Goal: Task Accomplishment & Management: Complete application form

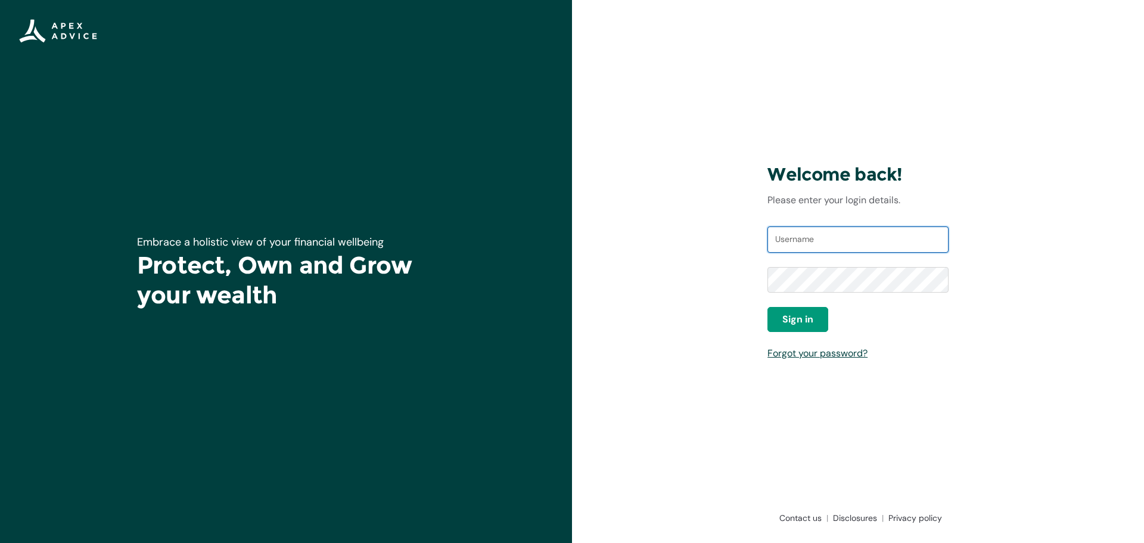
click at [812, 249] on input "Username" at bounding box center [858, 239] width 181 height 26
type input "[EMAIL_ADDRESS][DOMAIN_NAME]"
click at [788, 315] on span "Sign in" at bounding box center [798, 319] width 31 height 14
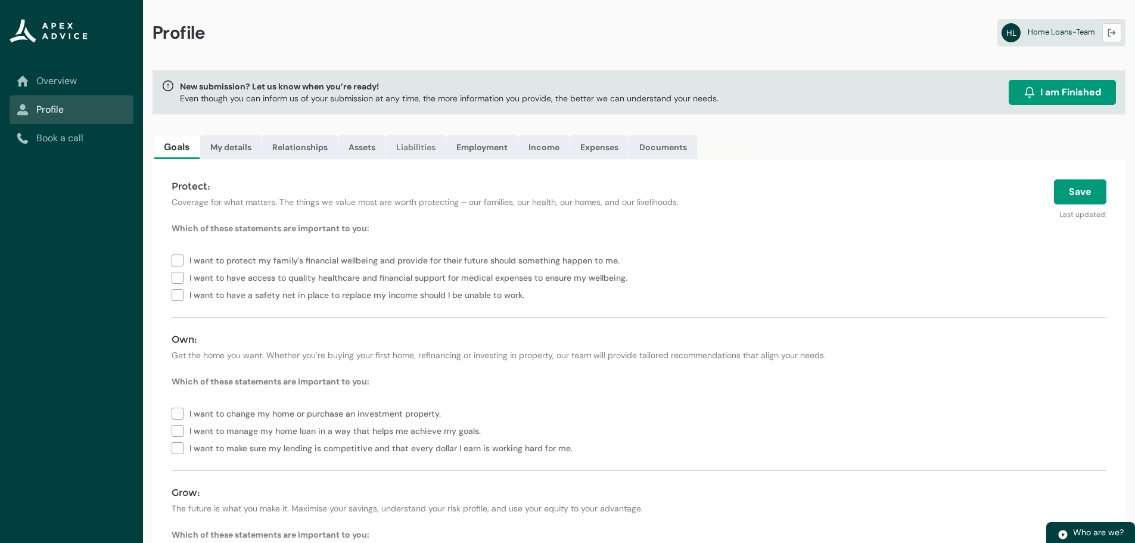
click at [408, 136] on link "Liabilities" at bounding box center [416, 147] width 60 height 24
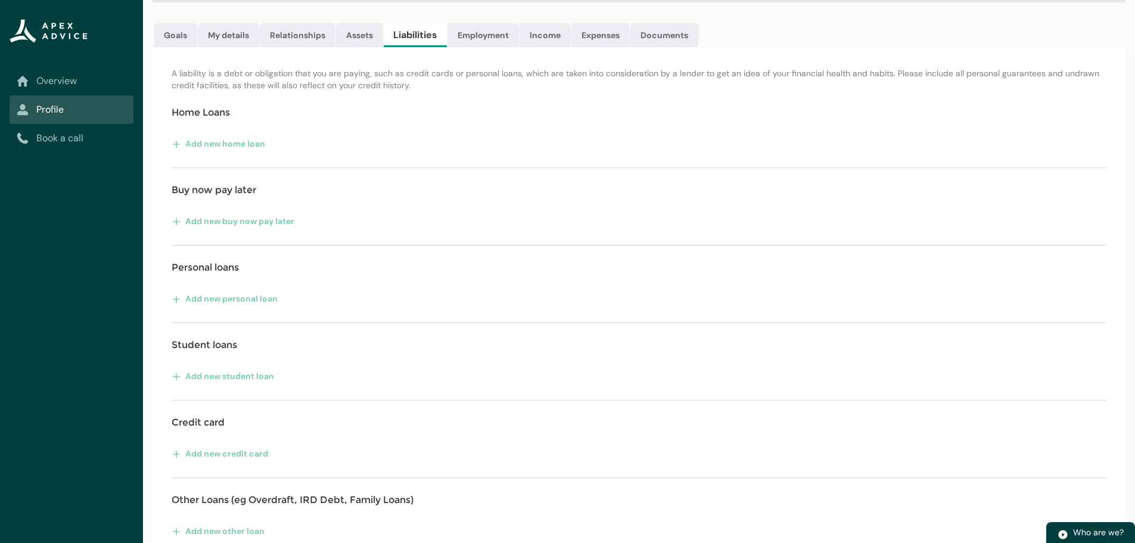
scroll to position [129, 0]
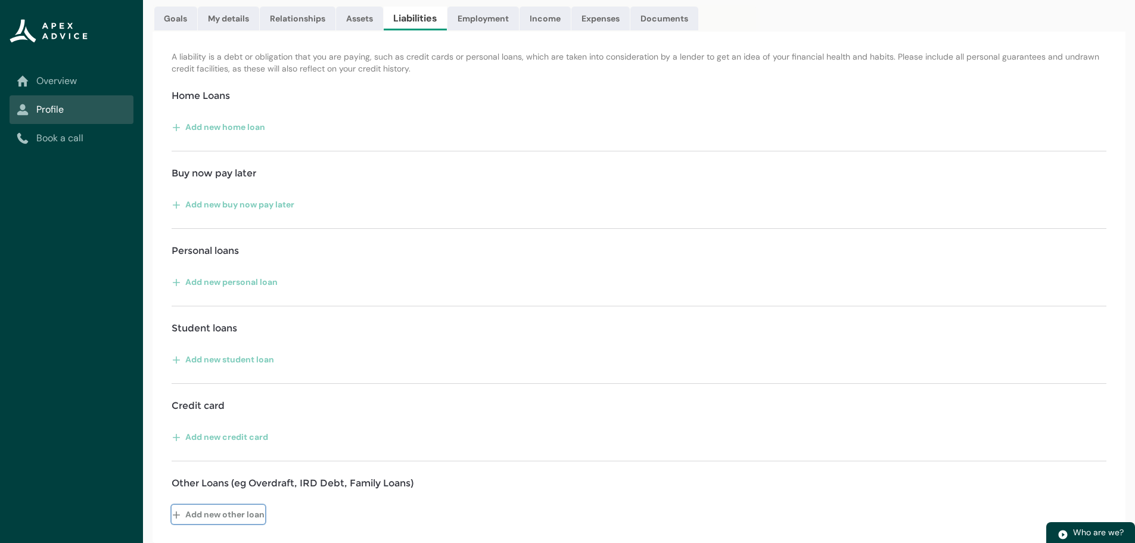
click at [179, 506] on button "Add new other loan" at bounding box center [219, 514] width 94 height 19
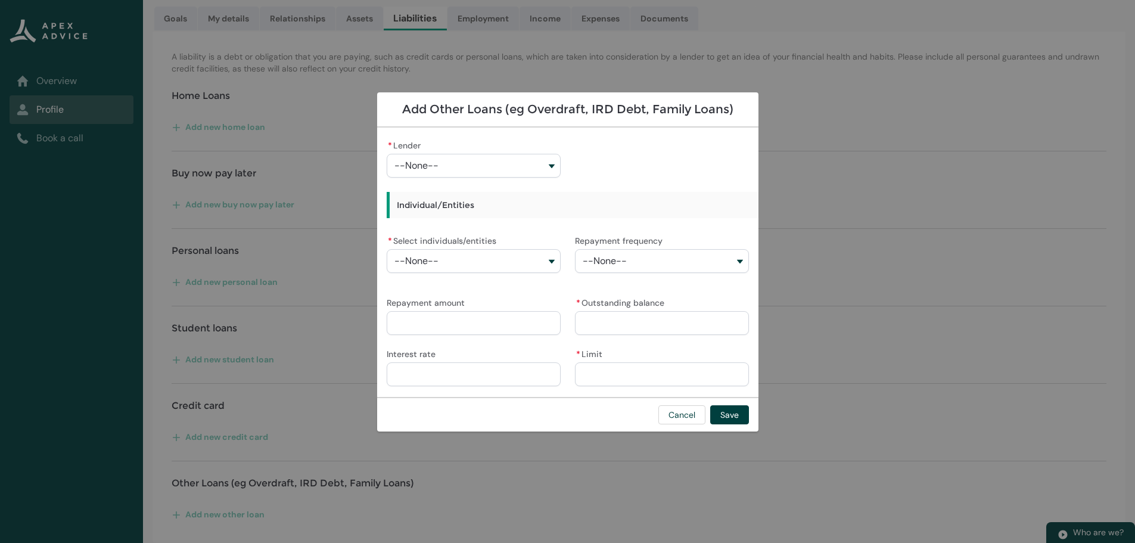
click at [418, 242] on label "* Select individuals/entities" at bounding box center [444, 239] width 114 height 14
click at [418, 249] on button "--None--" at bounding box center [474, 261] width 174 height 24
click at [641, 139] on div "* Lender --None-- Individual/Entities * Select individuals/entities --None-- Ho…" at bounding box center [568, 262] width 362 height 250
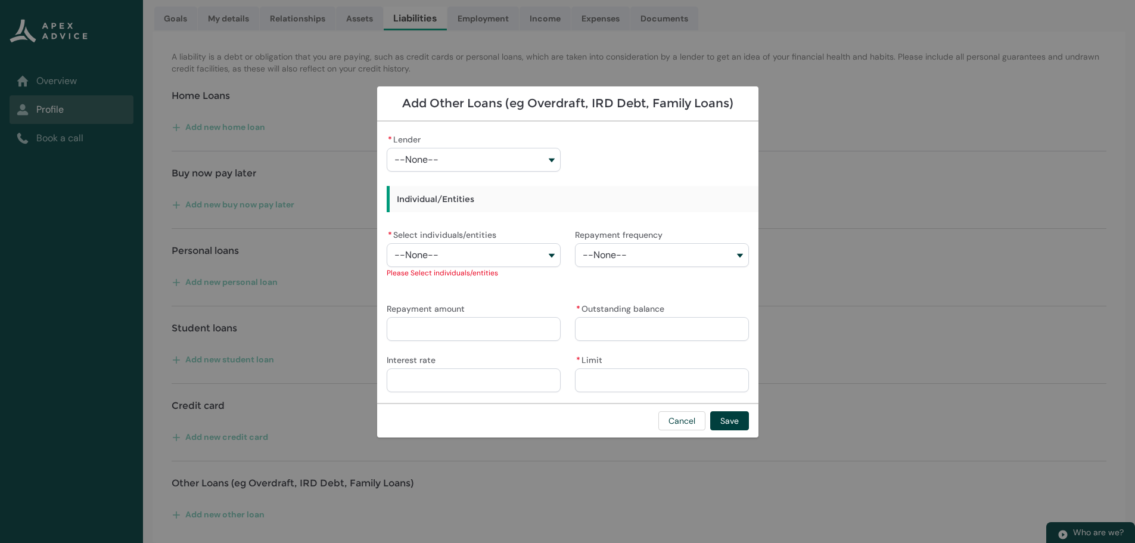
click at [467, 257] on button "--None--" at bounding box center [474, 255] width 174 height 24
click at [646, 256] on button "--None--" at bounding box center [662, 255] width 174 height 24
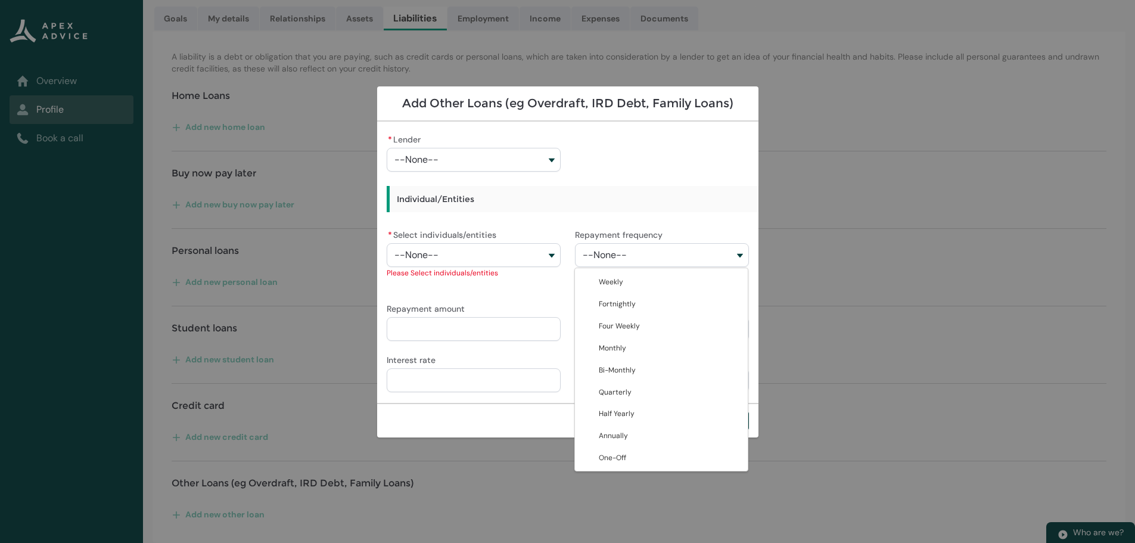
click at [666, 176] on div "* Lender --None-- Individual/Entities * Select individuals/entities --None-- Ho…" at bounding box center [568, 262] width 362 height 262
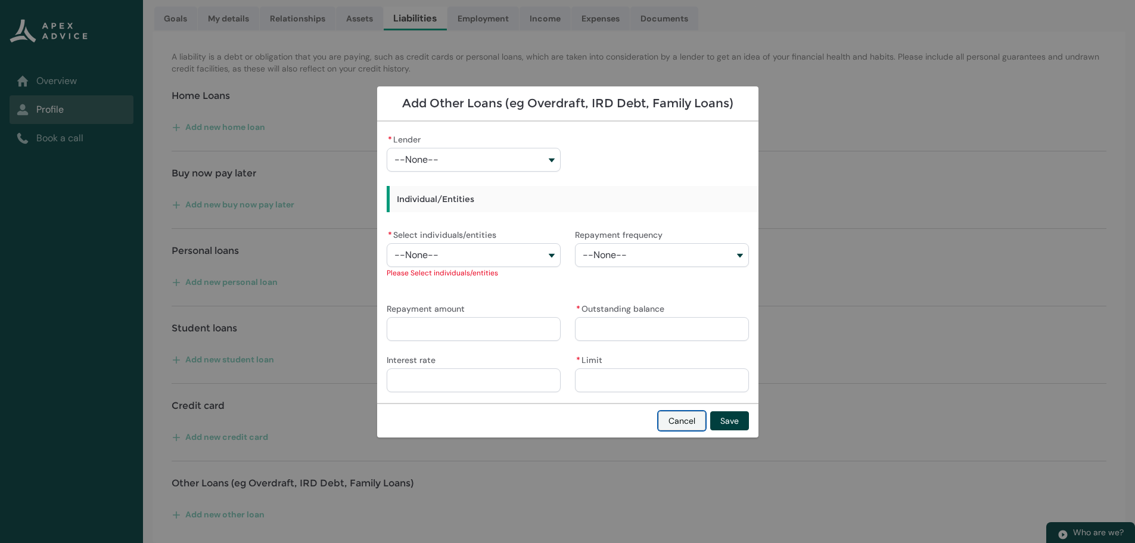
click at [676, 427] on button "Cancel" at bounding box center [682, 420] width 47 height 19
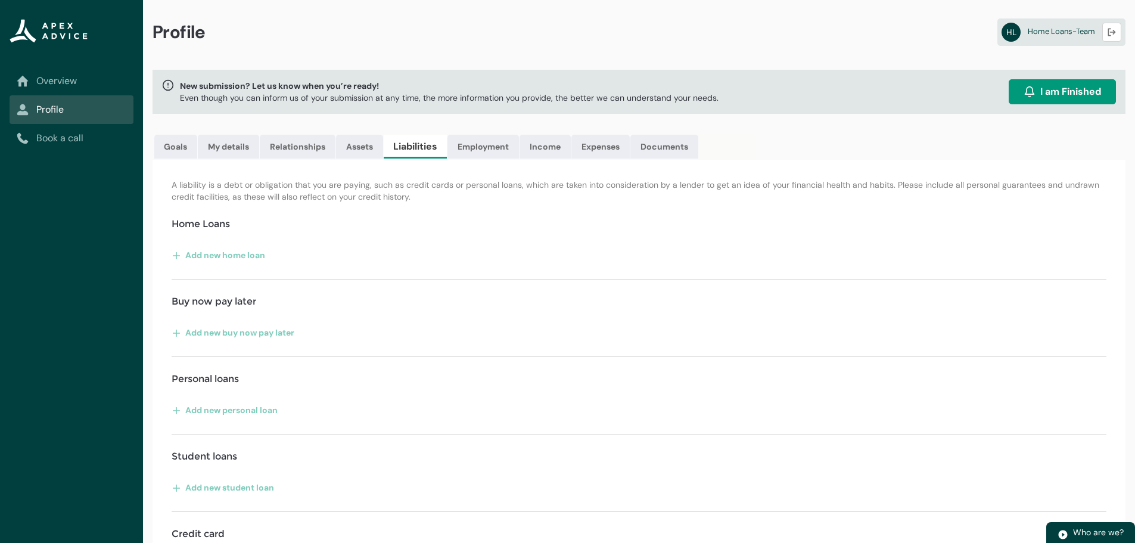
scroll to position [0, 0]
click at [606, 154] on link "Expenses" at bounding box center [601, 147] width 58 height 24
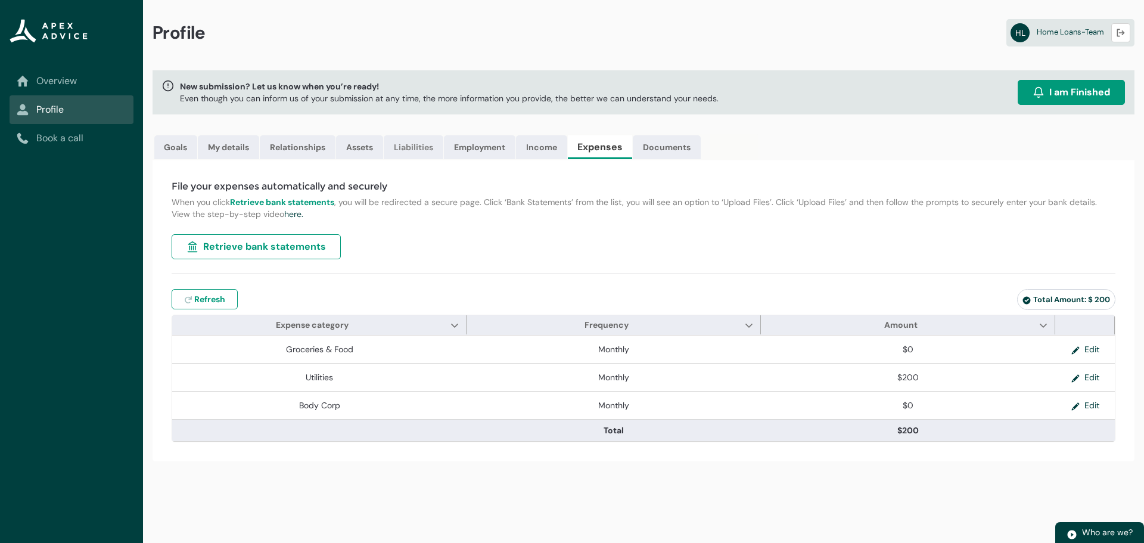
click at [431, 155] on link "Liabilities" at bounding box center [414, 147] width 60 height 24
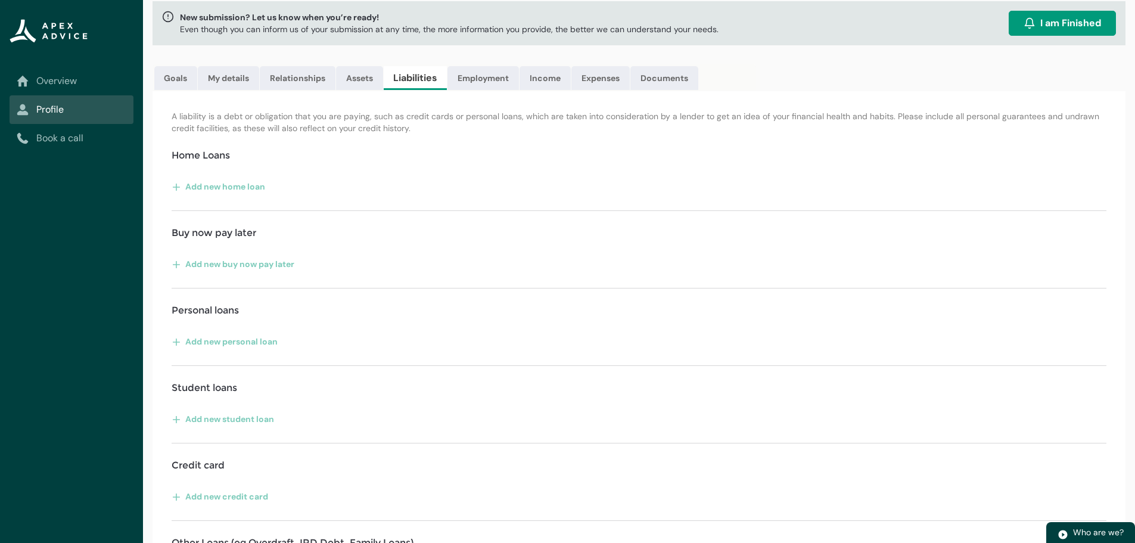
scroll to position [129, 0]
